Goal: Communication & Community: Participate in discussion

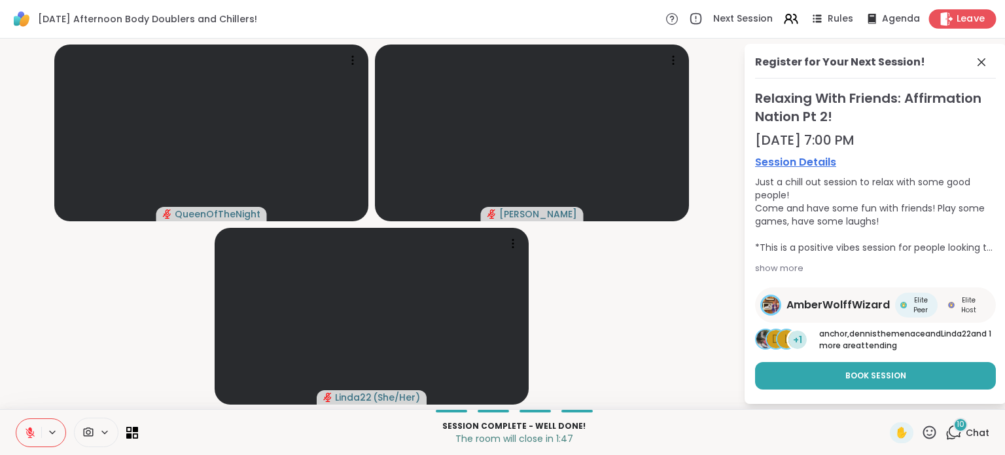
click at [957, 20] on span "Leave" at bounding box center [971, 19] width 29 height 14
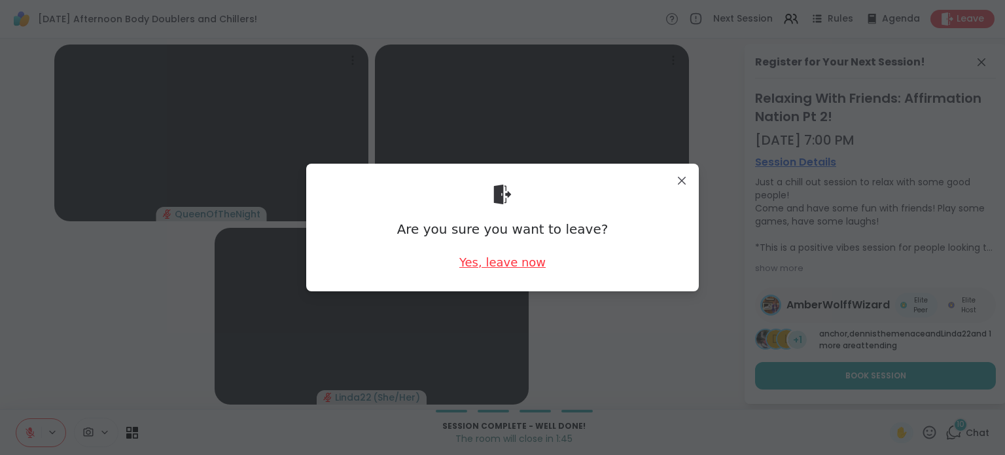
click at [503, 266] on div "Yes, leave now" at bounding box center [502, 262] width 86 height 16
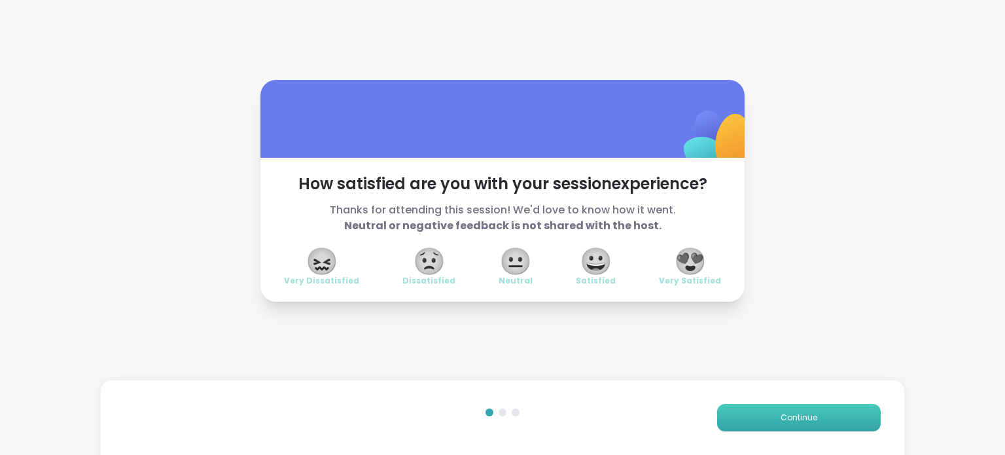
drag, startPoint x: 758, startPoint y: 431, endPoint x: 751, endPoint y: 414, distance: 19.1
click at [751, 414] on div "Continue" at bounding box center [503, 417] width 804 height 75
click at [751, 414] on button "Continue" at bounding box center [799, 417] width 164 height 27
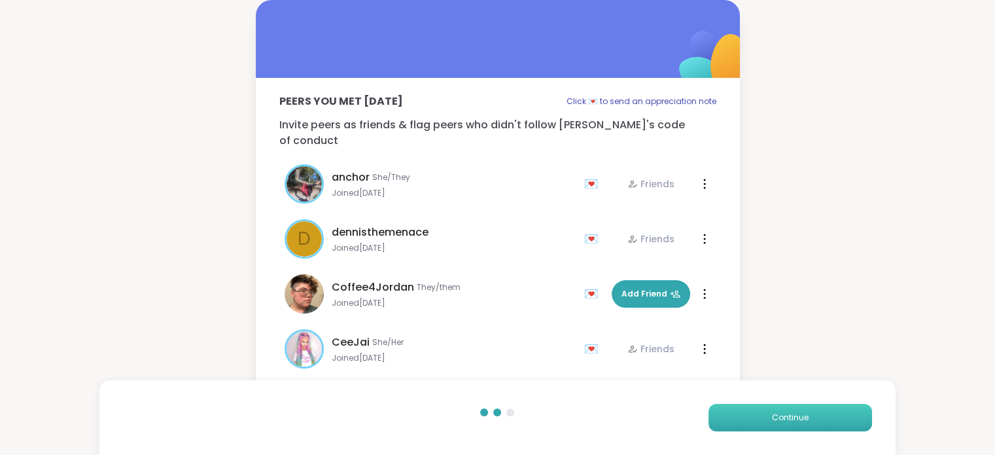
click at [751, 414] on button "Continue" at bounding box center [791, 417] width 164 height 27
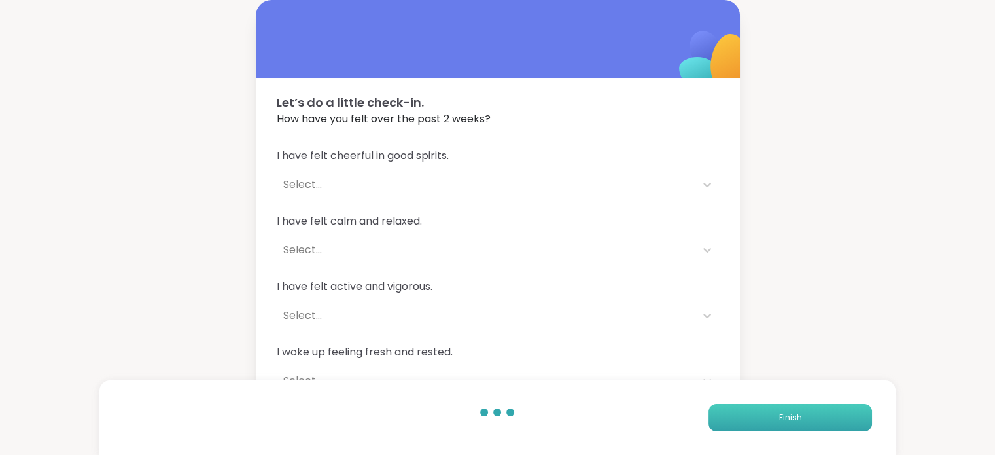
click at [751, 414] on button "Finish" at bounding box center [791, 417] width 164 height 27
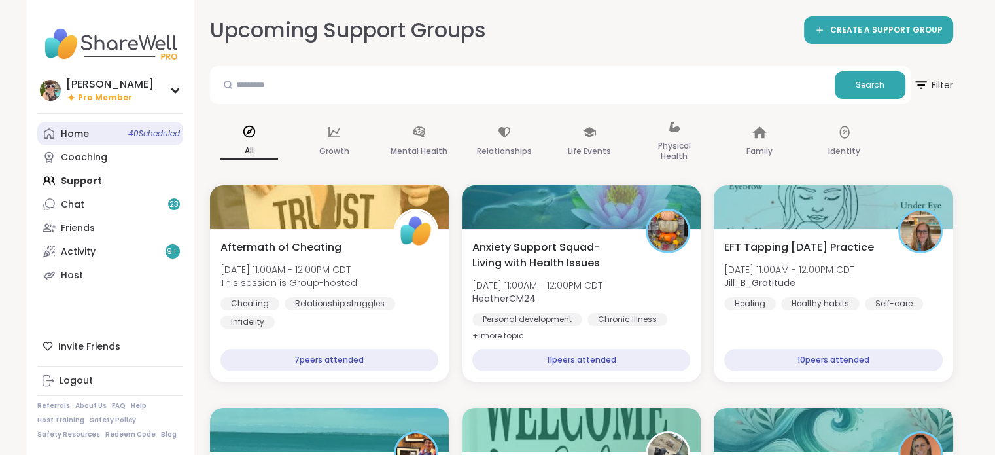
click at [102, 137] on link "Home 40 Scheduled" at bounding box center [110, 134] width 146 height 24
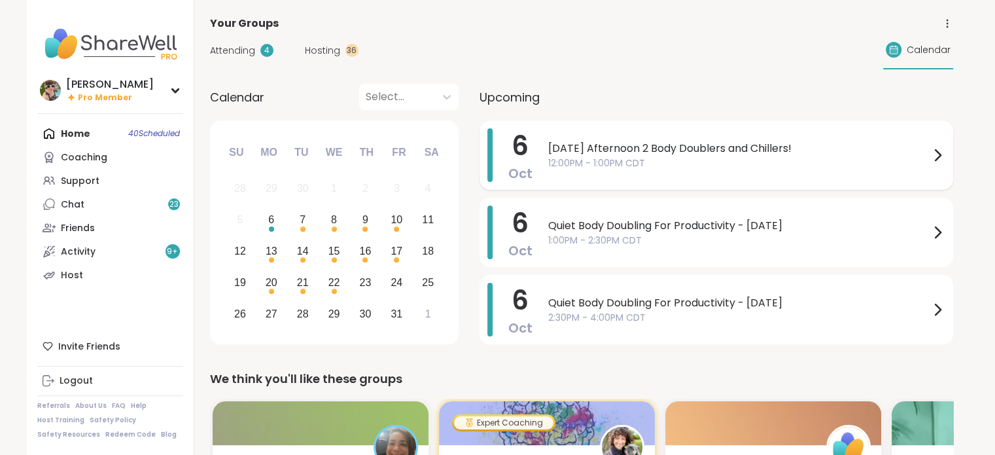
click at [643, 163] on span "12:00PM - 1:00PM CDT" at bounding box center [739, 163] width 382 height 14
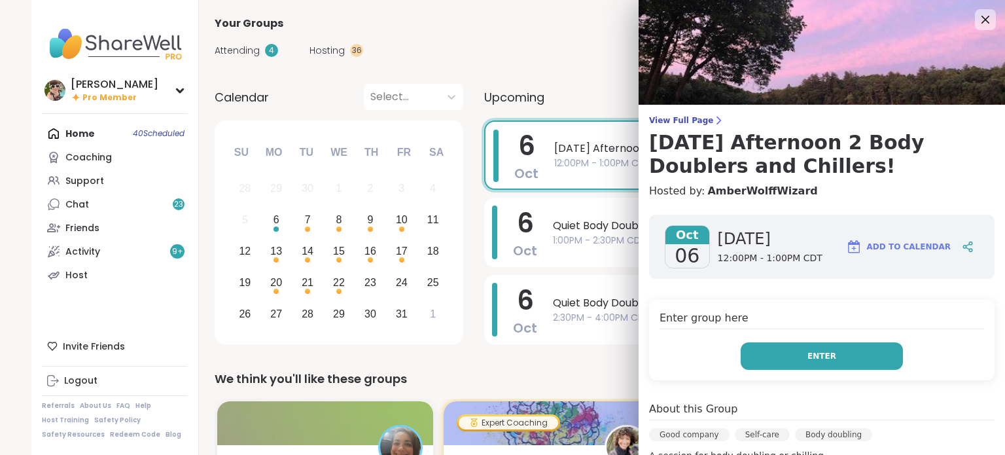
click at [834, 353] on button "Enter" at bounding box center [822, 355] width 162 height 27
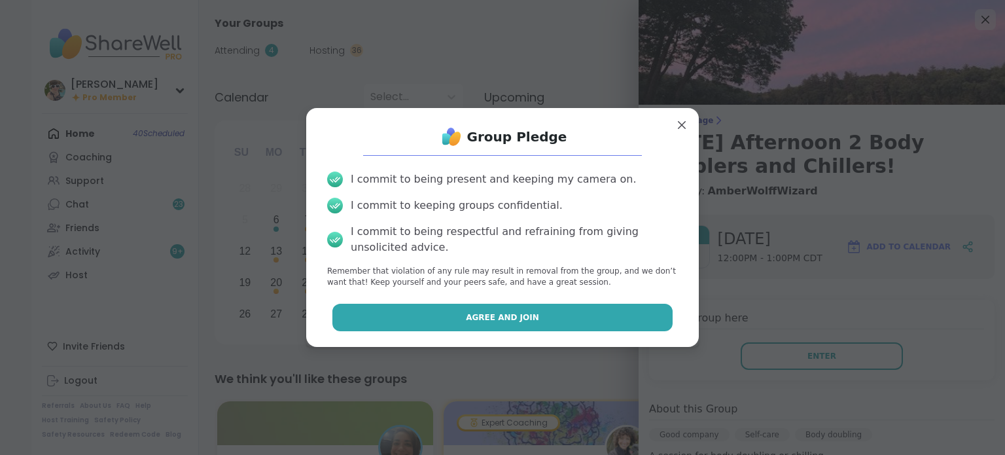
click at [516, 307] on button "Agree and Join" at bounding box center [502, 317] width 341 height 27
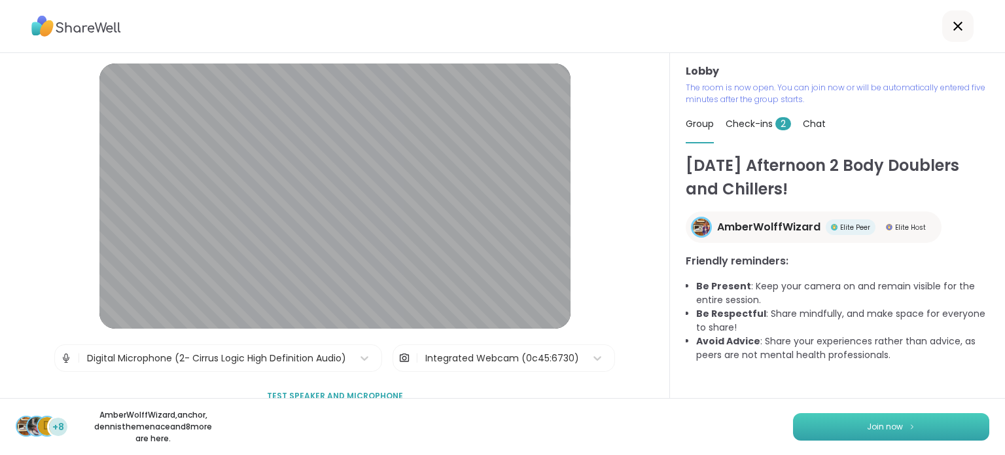
click at [825, 427] on button "Join now" at bounding box center [891, 426] width 196 height 27
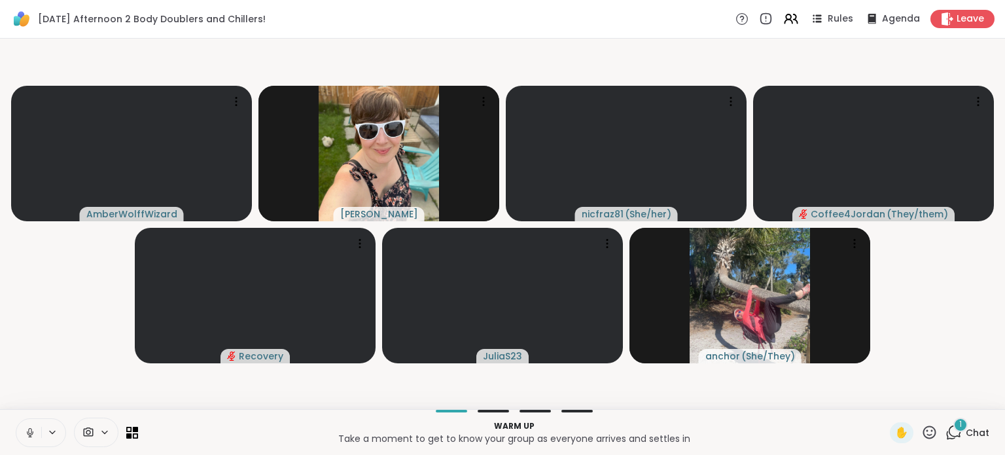
click at [33, 429] on icon at bounding box center [30, 433] width 12 height 12
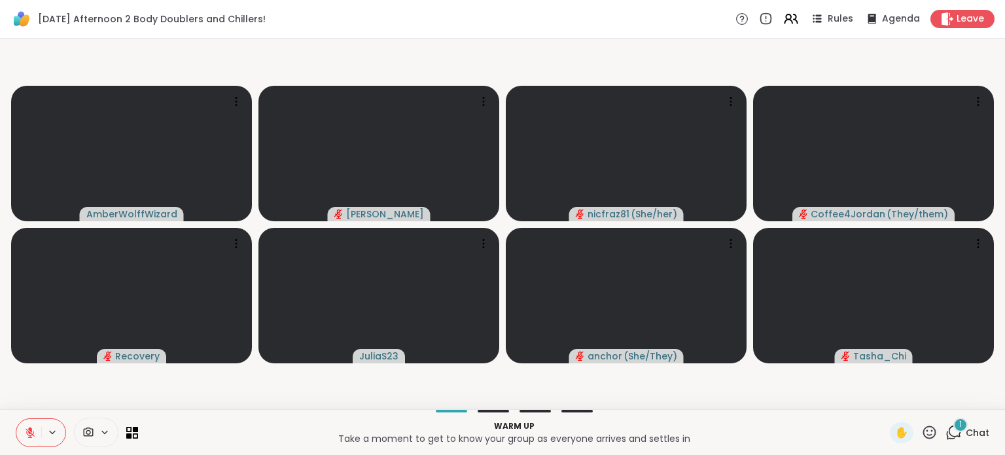
click at [958, 423] on div "1" at bounding box center [960, 425] width 14 height 14
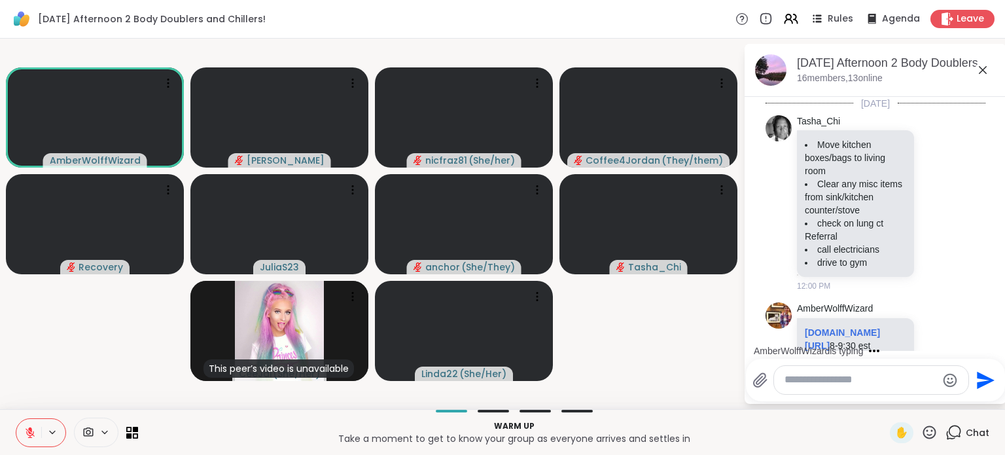
scroll to position [80, 0]
